Goal: Information Seeking & Learning: Learn about a topic

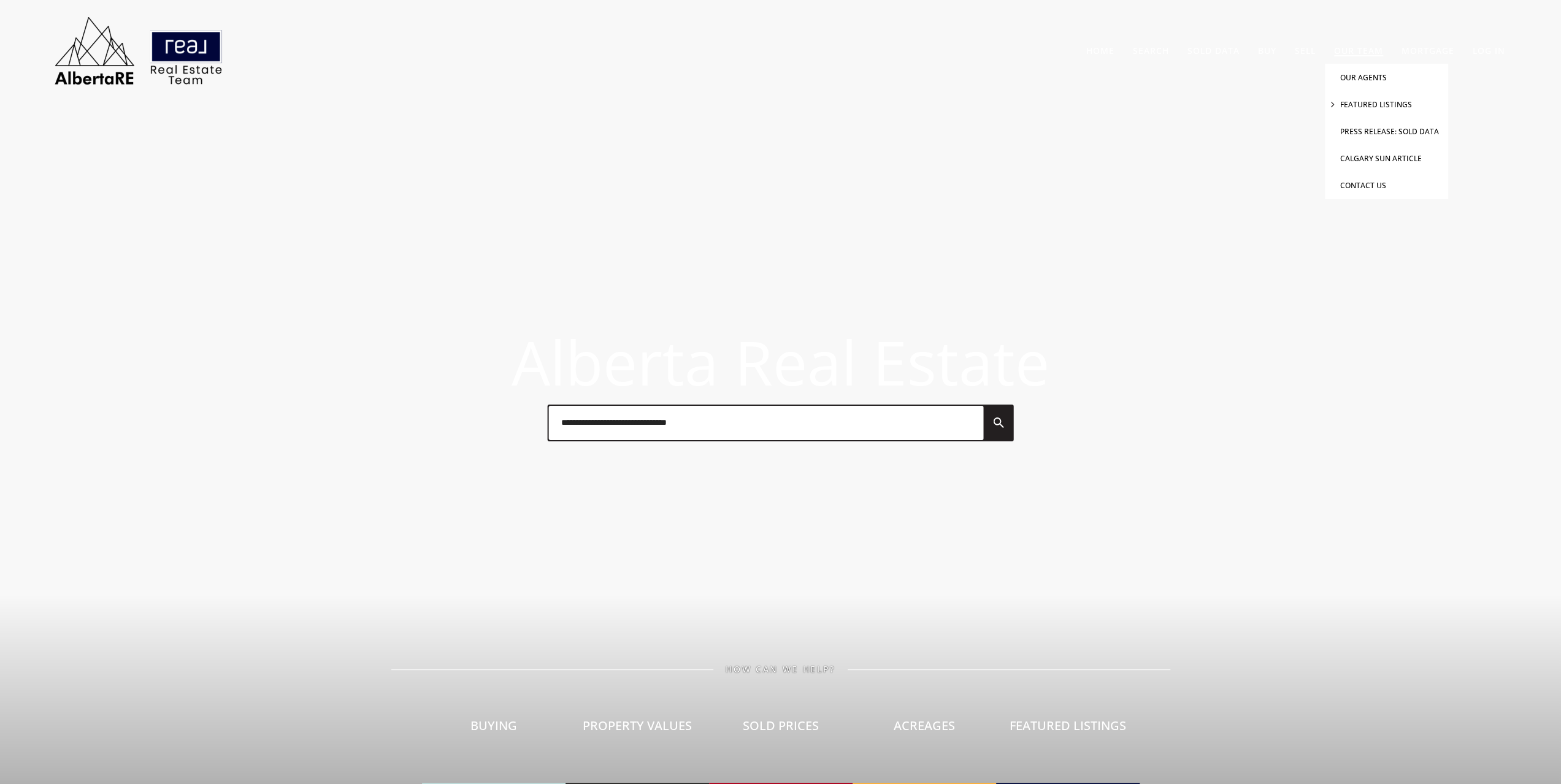
click at [1357, 98] on li "Featured Listings" at bounding box center [1386, 104] width 122 height 27
click at [1350, 100] on link "Featured Listings" at bounding box center [1376, 104] width 72 height 10
click at [1302, 73] on link "What’s My Home Value?" at bounding box center [1347, 78] width 91 height 10
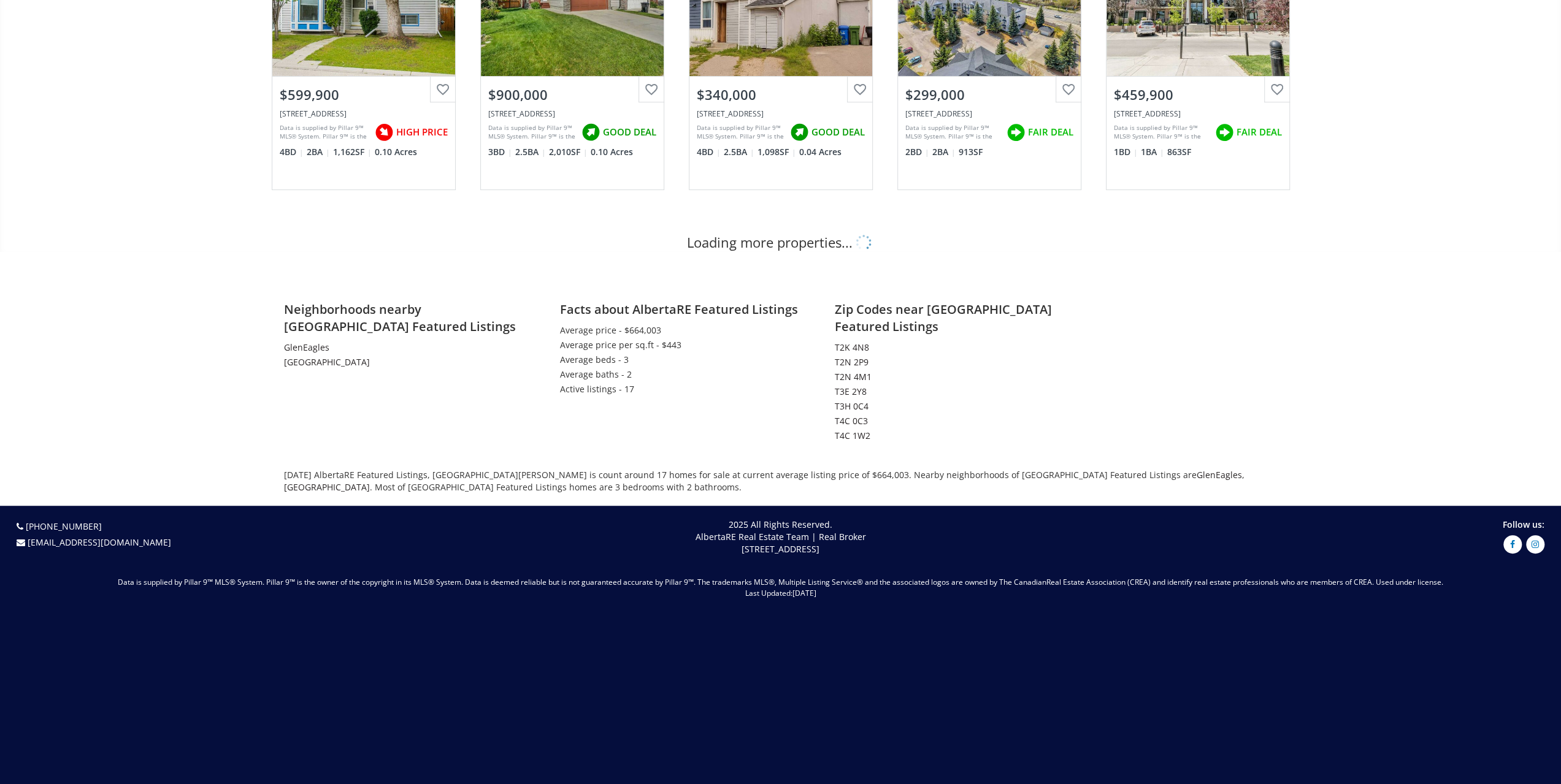
scroll to position [531, 0]
